Goal: Contribute content: Add original content to the website for others to see

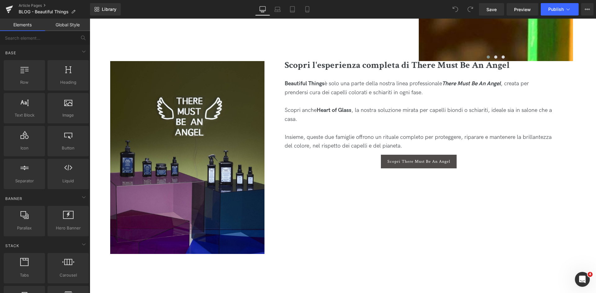
scroll to position [2141, 0]
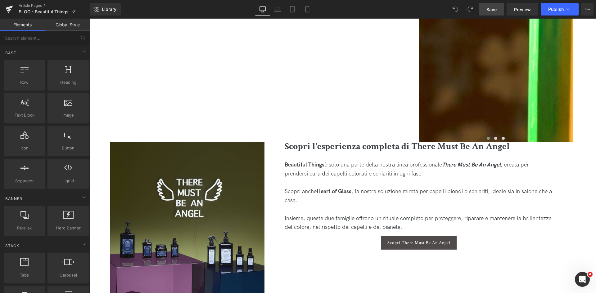
click at [496, 7] on span "Save" at bounding box center [491, 9] width 10 height 7
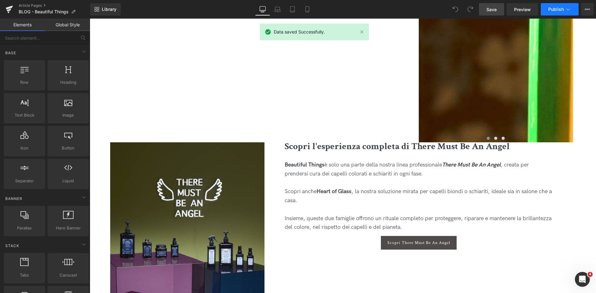
click at [568, 10] on icon at bounding box center [567, 9] width 3 height 2
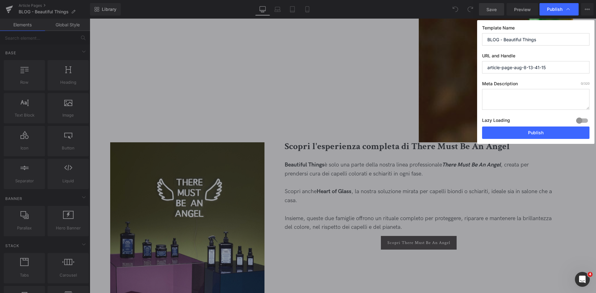
drag, startPoint x: 539, startPoint y: 39, endPoint x: 443, endPoint y: 39, distance: 96.2
click at [443, 39] on div "Publish Template Name BLOG - Beautiful Things URL and Handle article-page-aug-8…" at bounding box center [298, 146] width 596 height 293
drag, startPoint x: 566, startPoint y: 68, endPoint x: 434, endPoint y: 69, distance: 132.2
click at [434, 69] on div "Publish Template Name BLOG - Beautiful Things URL and Handle article-page-aug-8…" at bounding box center [298, 146] width 596 height 293
paste input "BLOG - Beautiful Things"
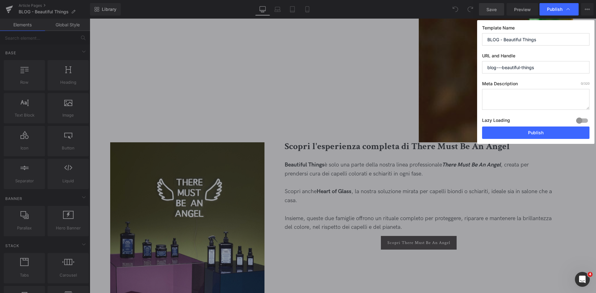
click at [503, 67] on input "blog---beautiful-things" at bounding box center [535, 67] width 107 height 12
type input "beautiful-things"
click at [538, 136] on button "Publish" at bounding box center [535, 133] width 107 height 12
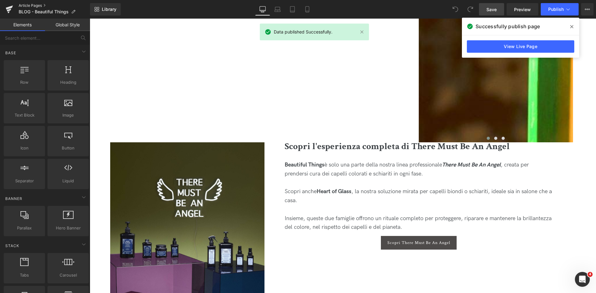
click at [25, 5] on link "Article Pages" at bounding box center [54, 5] width 71 height 5
